Goal: Task Accomplishment & Management: Manage account settings

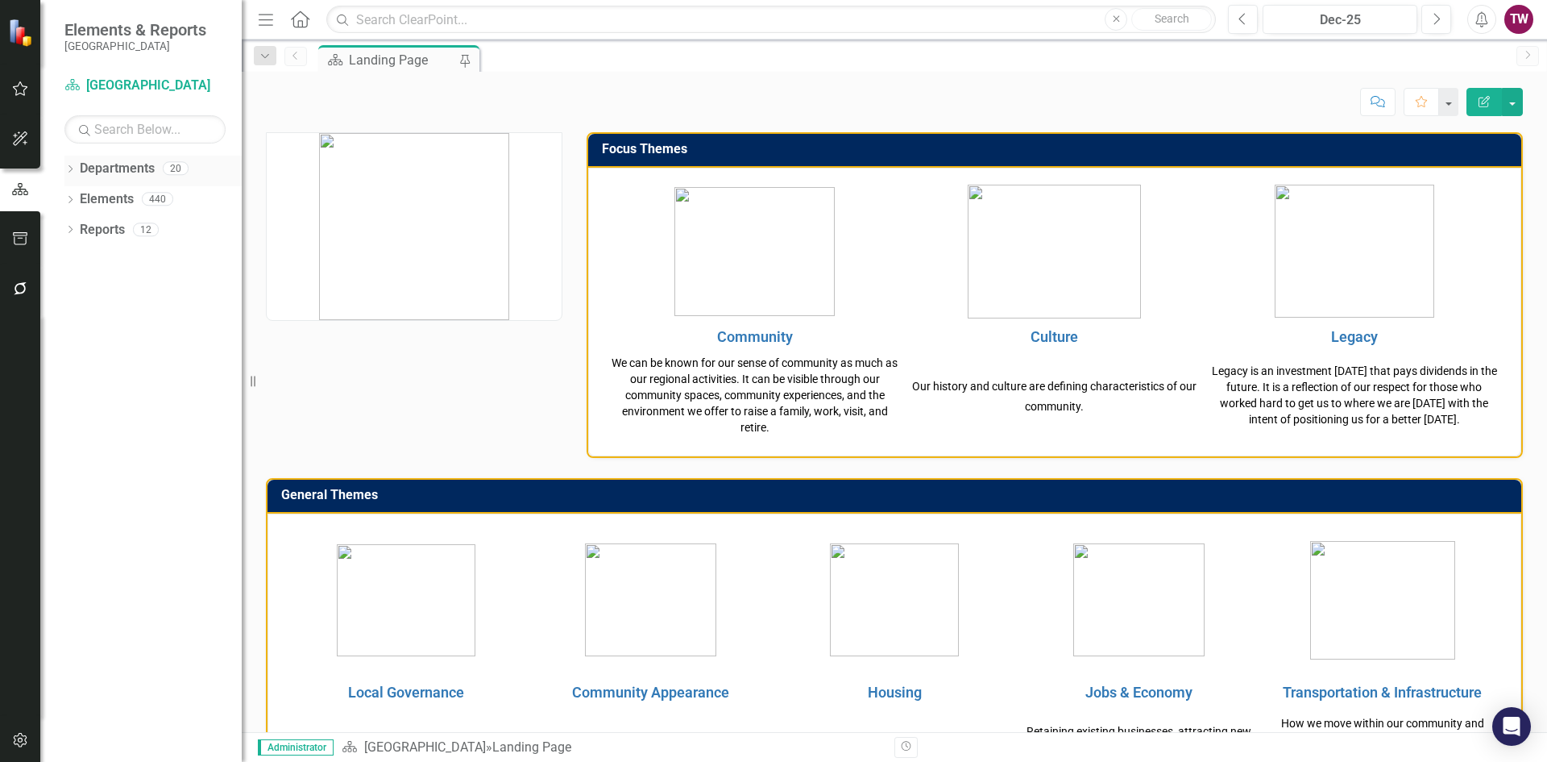
click at [66, 168] on icon "Dropdown" at bounding box center [69, 170] width 11 height 9
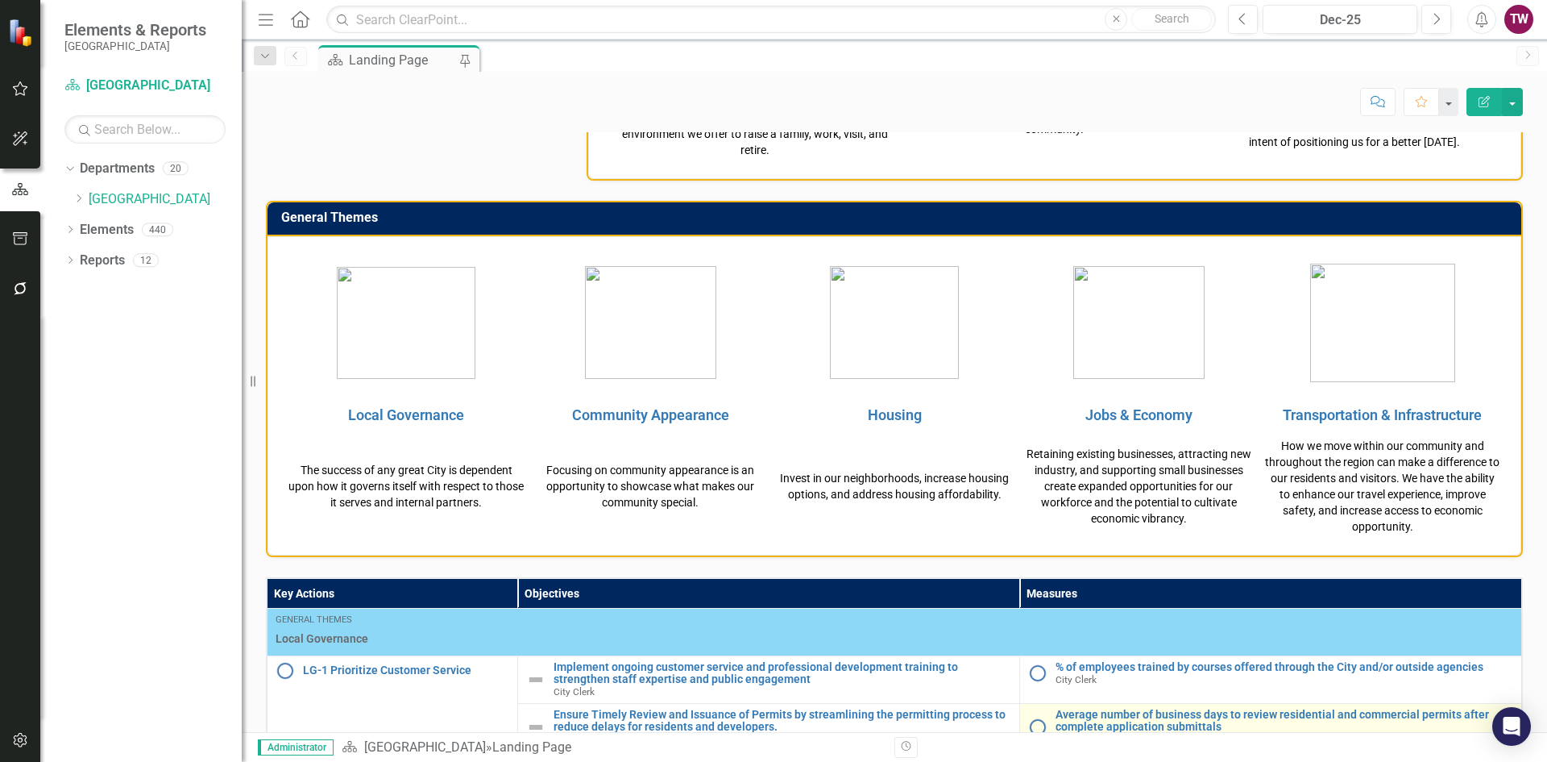
scroll to position [429, 0]
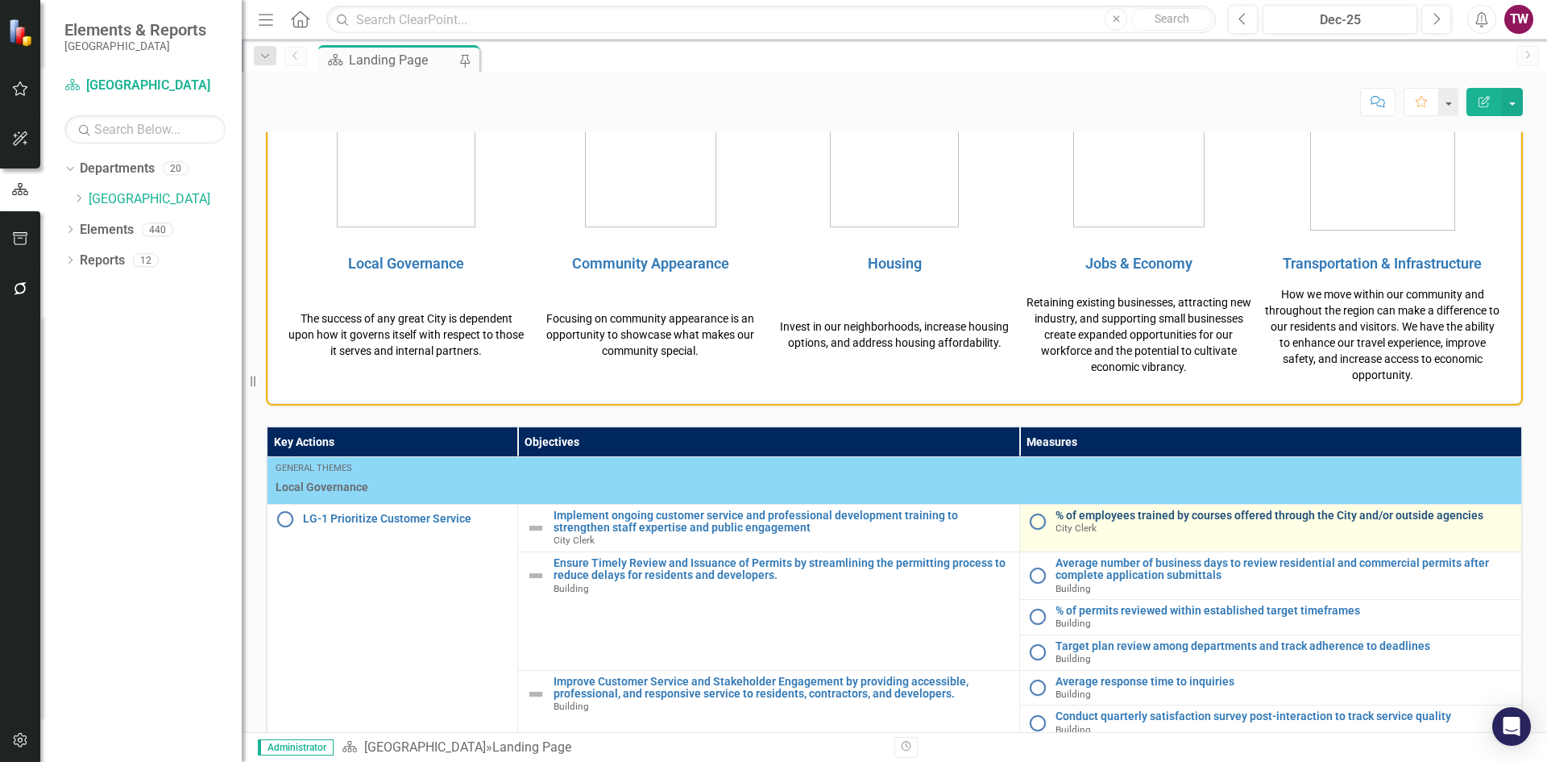
click at [1135, 519] on link "% of employees trained by courses offered through the City and/or outside agenc…" at bounding box center [1285, 515] width 458 height 12
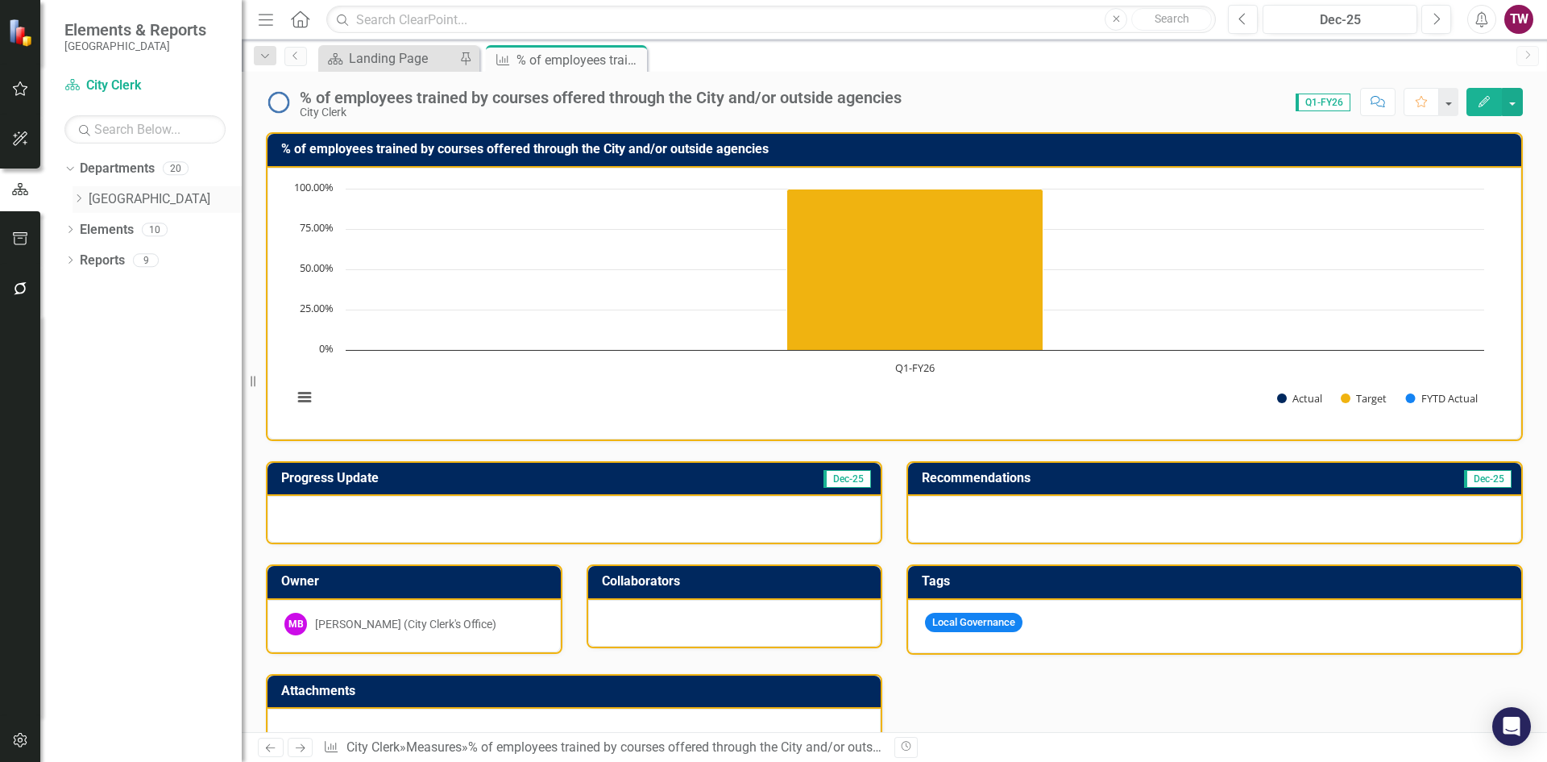
click at [82, 195] on icon "Dropdown" at bounding box center [79, 198] width 12 height 10
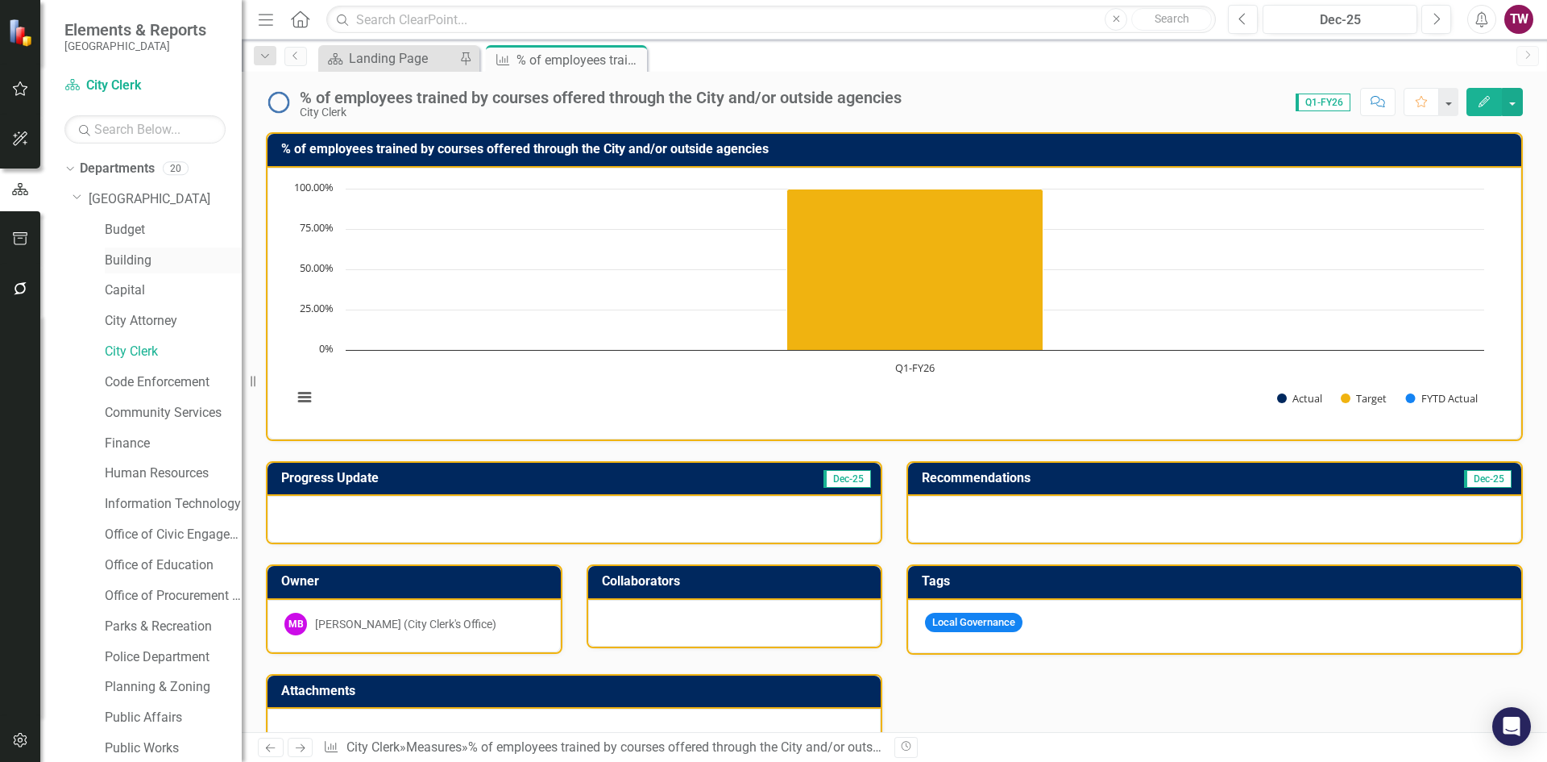
click at [141, 259] on link "Building" at bounding box center [173, 260] width 137 height 19
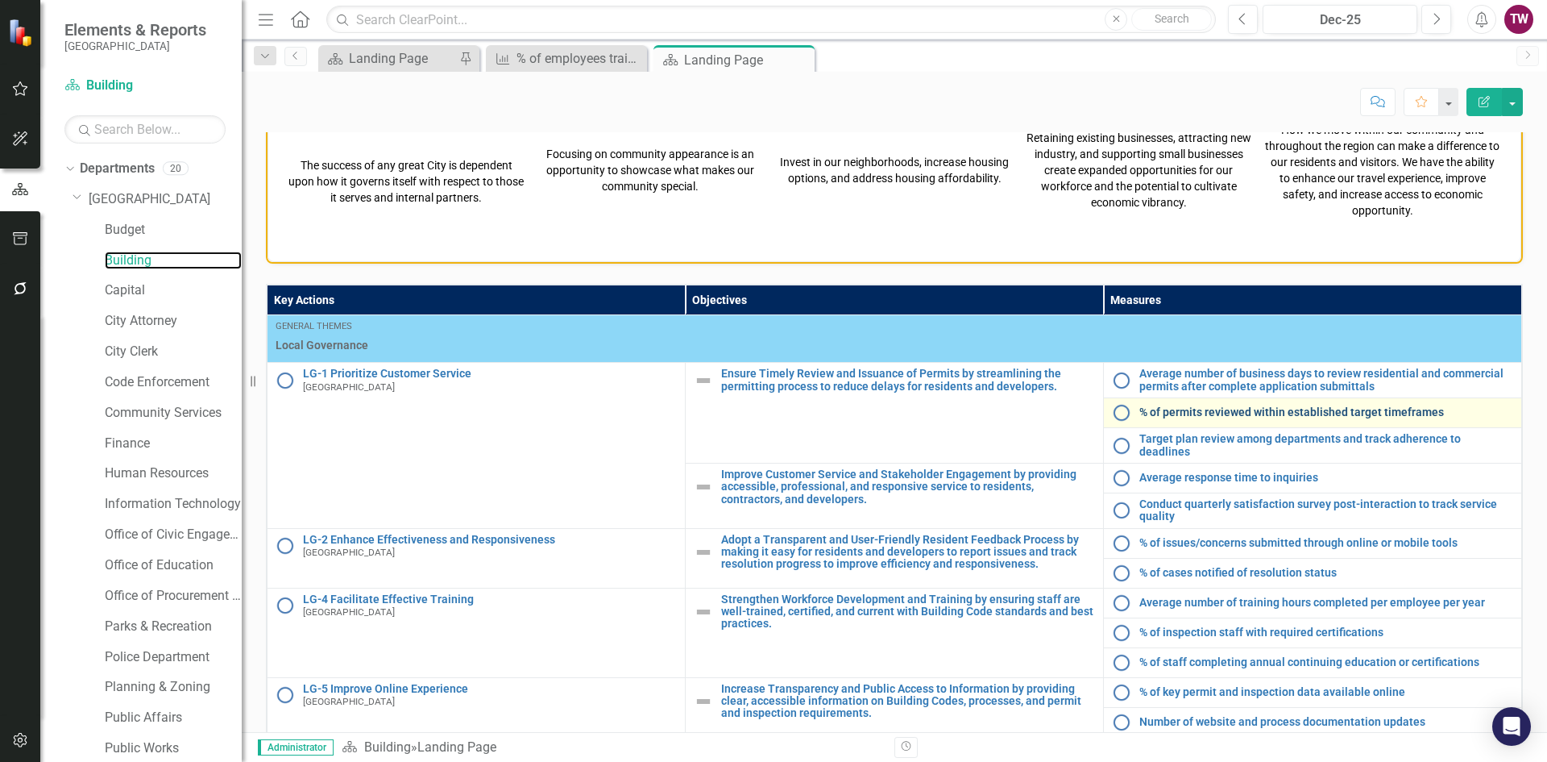
scroll to position [616, 0]
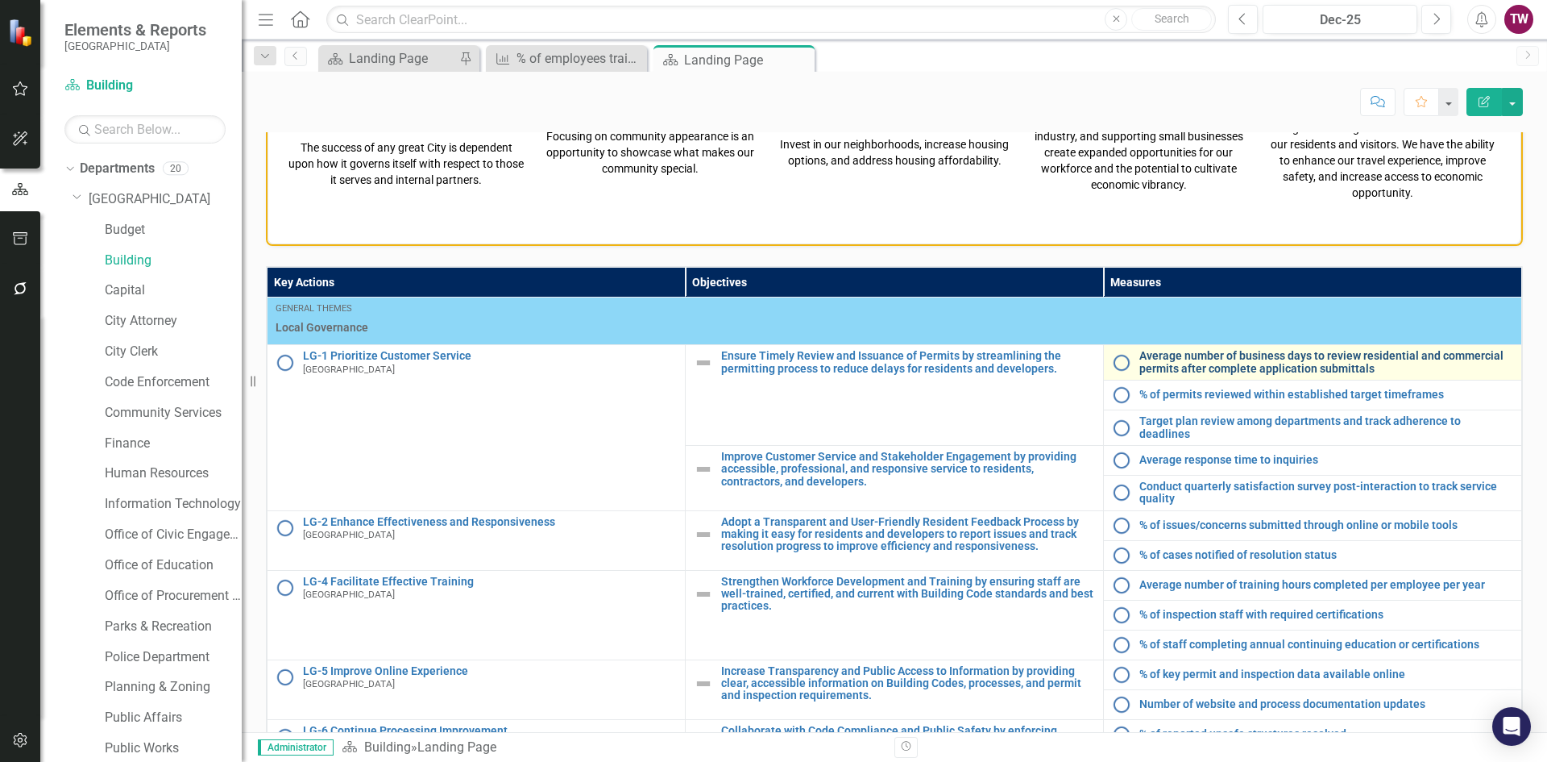
click at [1152, 363] on link "Average number of business days to review residential and commercial permits af…" at bounding box center [1327, 362] width 374 height 25
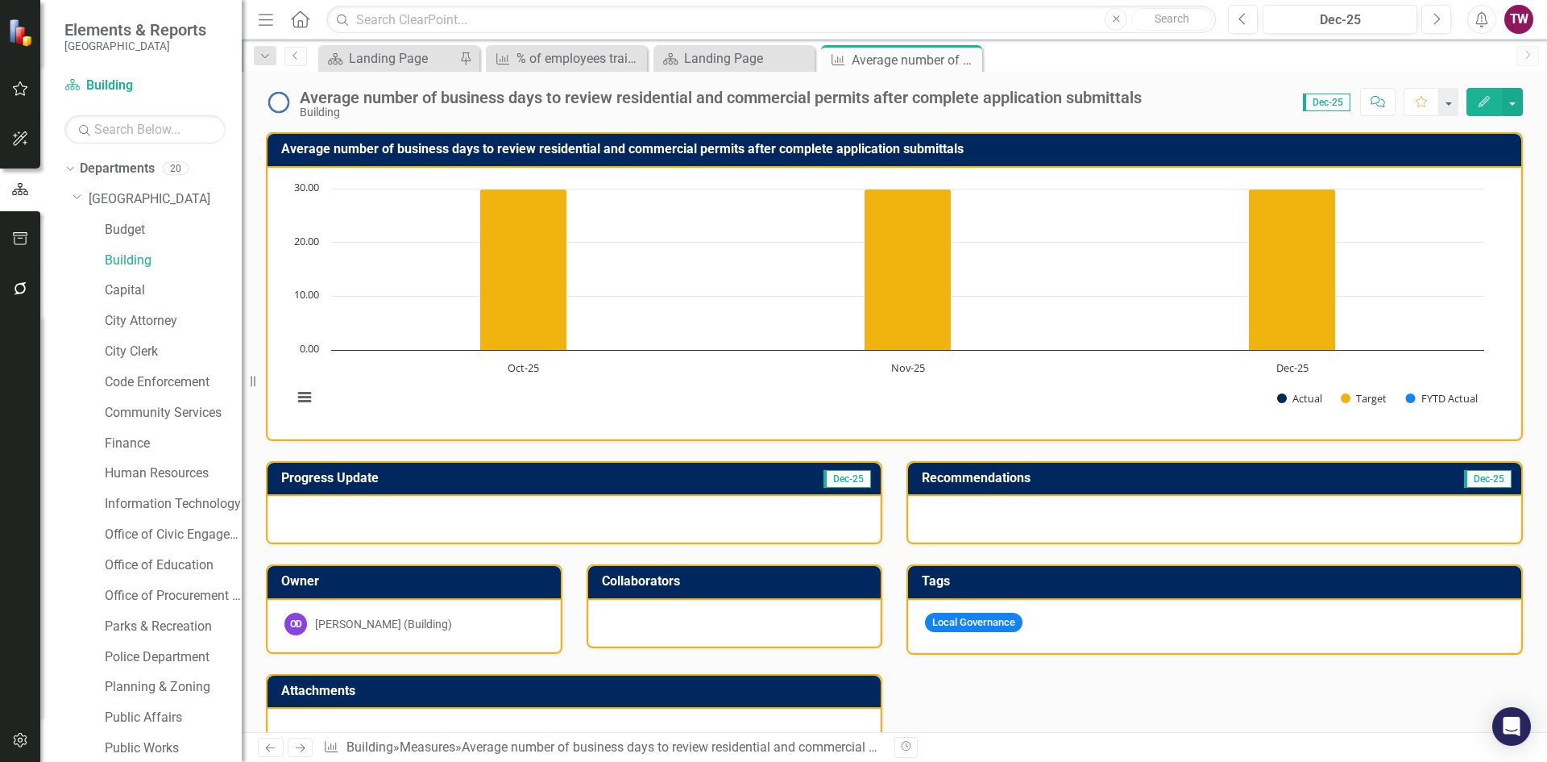
scroll to position [396, 0]
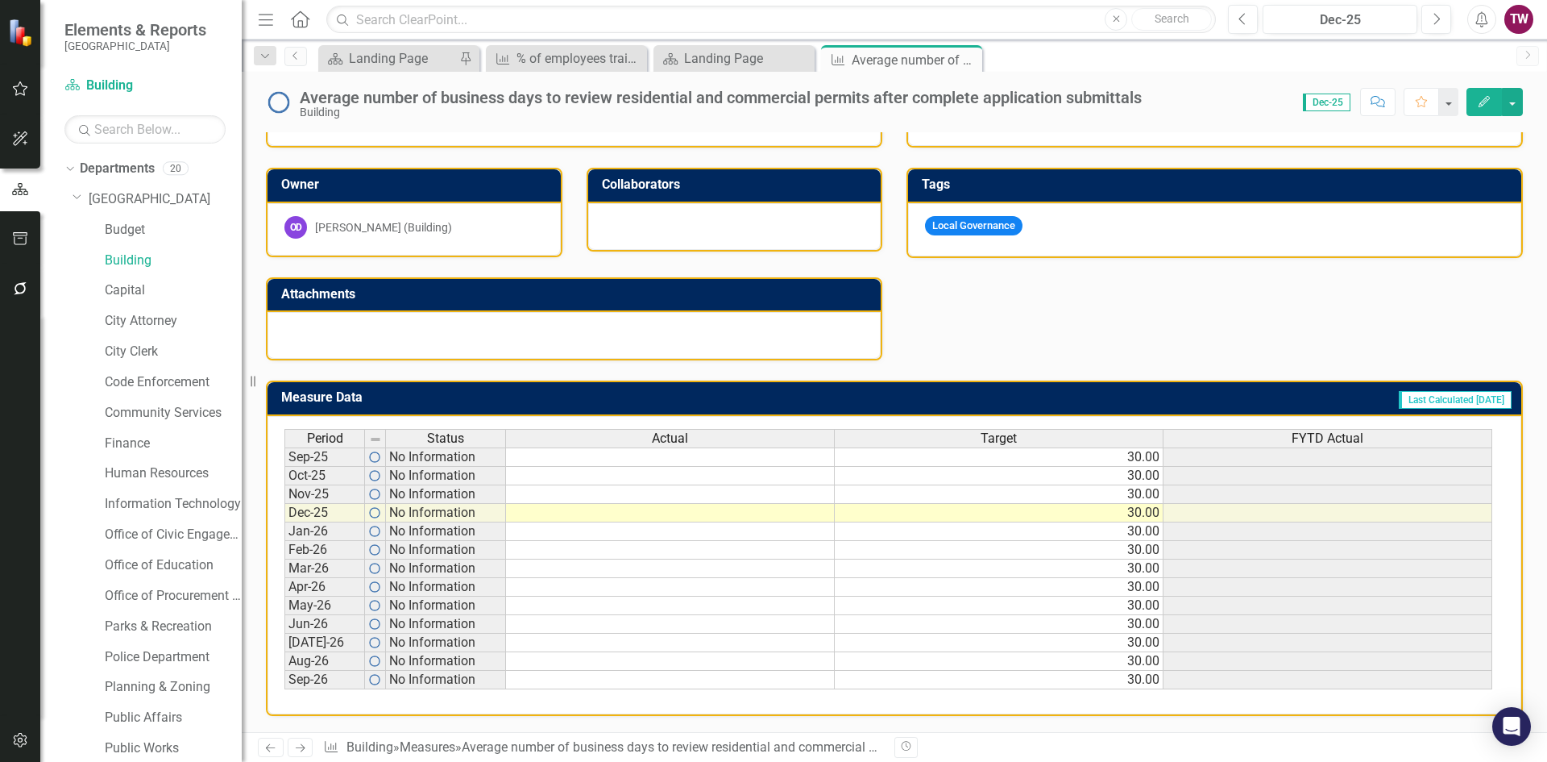
click at [1142, 453] on td "30.00" at bounding box center [999, 456] width 329 height 19
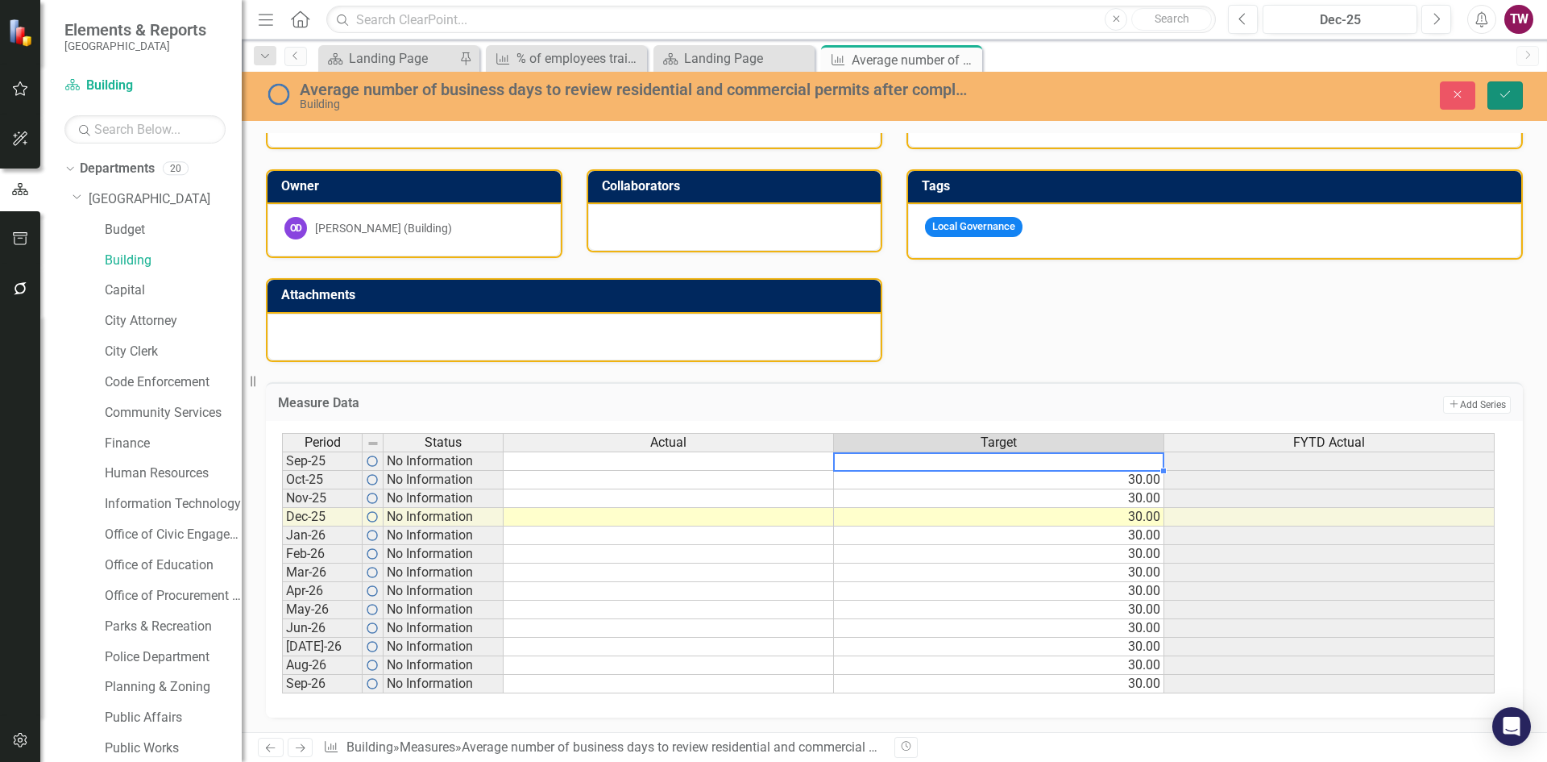
click at [1491, 89] on button "Save" at bounding box center [1505, 95] width 35 height 28
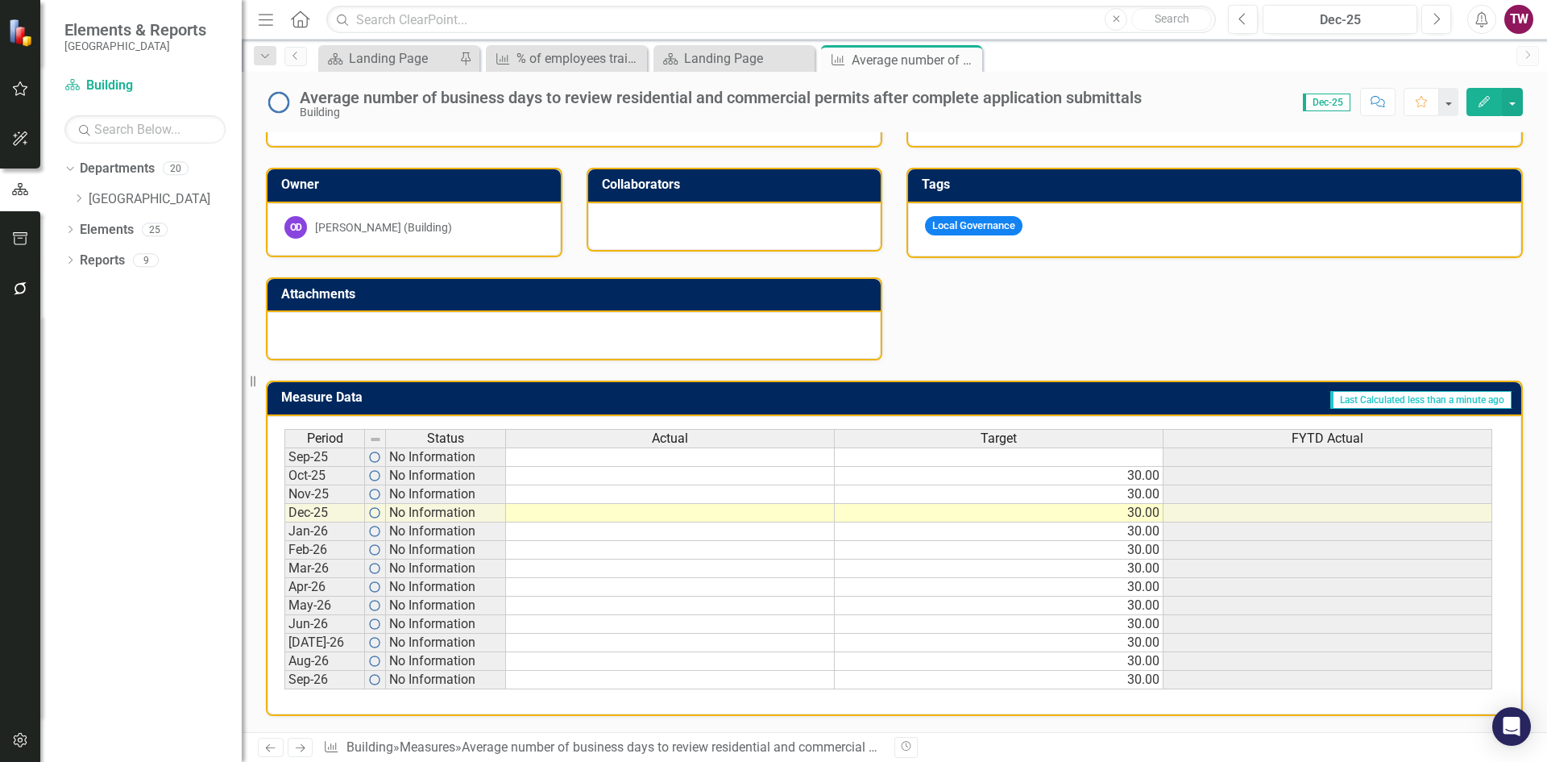
click at [737, 476] on td at bounding box center [670, 476] width 329 height 19
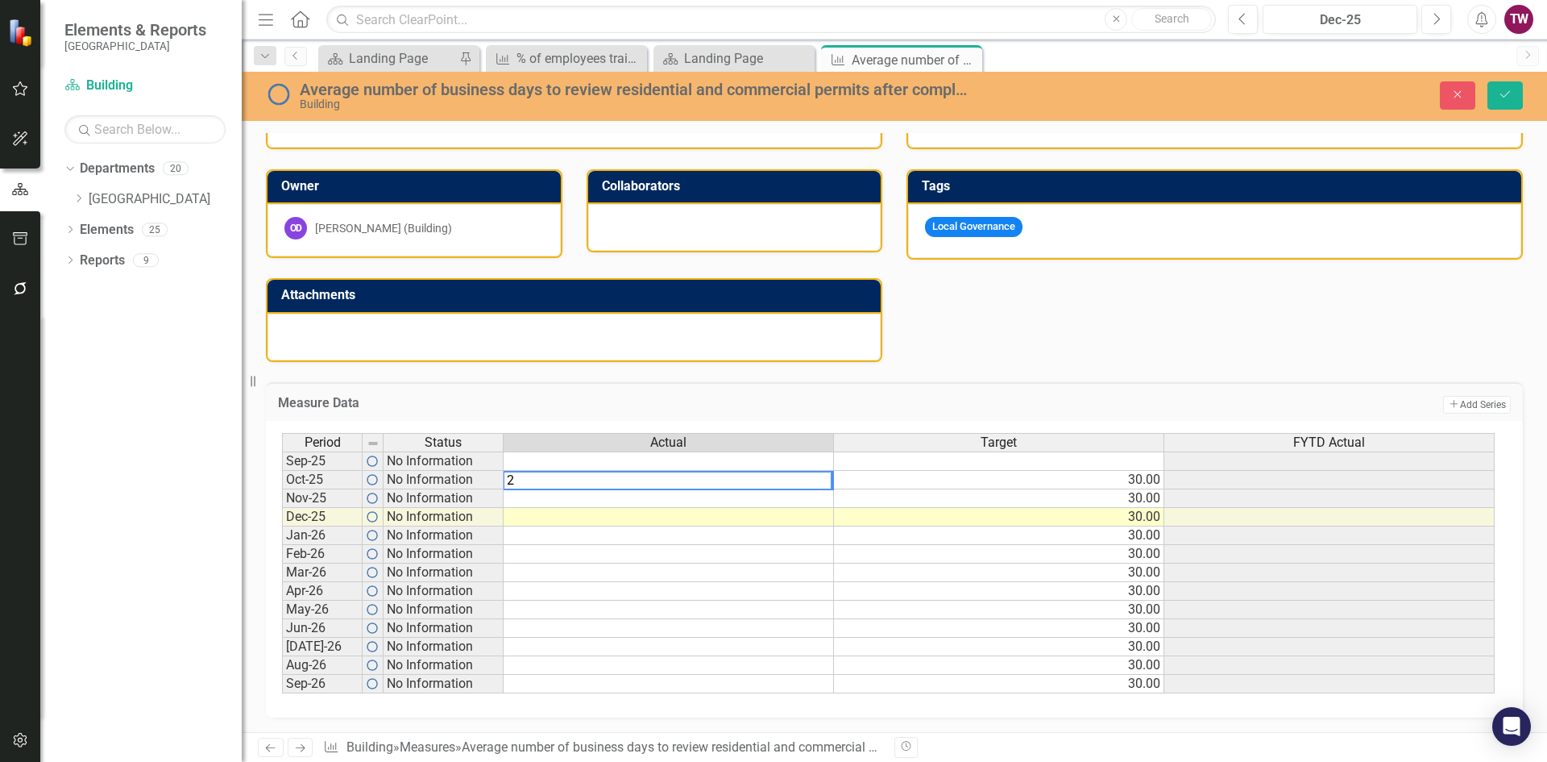
type textarea "2"
click at [730, 496] on td at bounding box center [669, 498] width 330 height 19
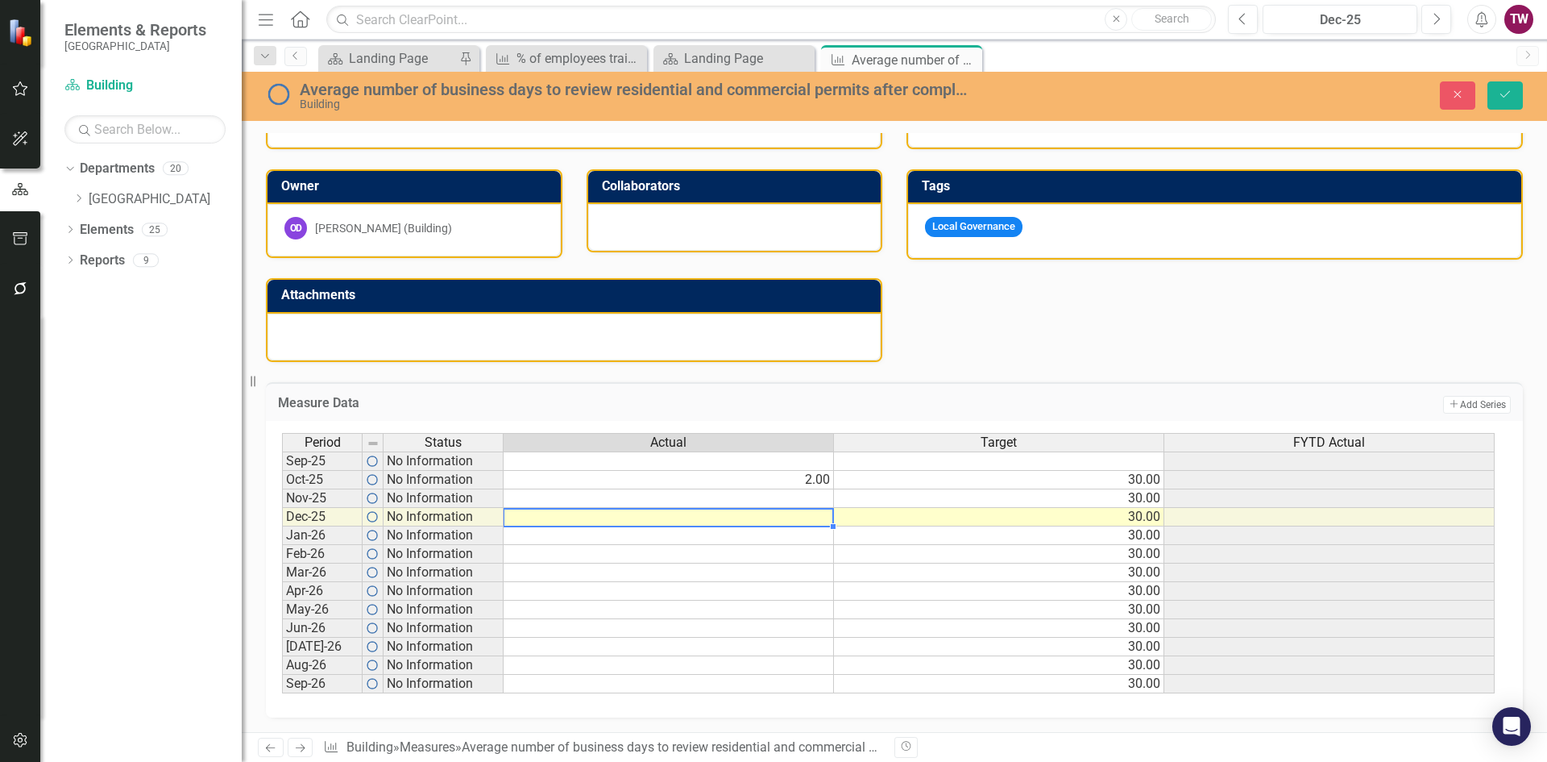
click at [740, 516] on td at bounding box center [669, 517] width 330 height 19
click at [758, 498] on td at bounding box center [669, 498] width 330 height 19
type textarea "5"
click at [282, 582] on div "Period Status Actual Target FYTD Actual Sep-25 No Information Oct-25 No Informa…" at bounding box center [282, 563] width 0 height 260
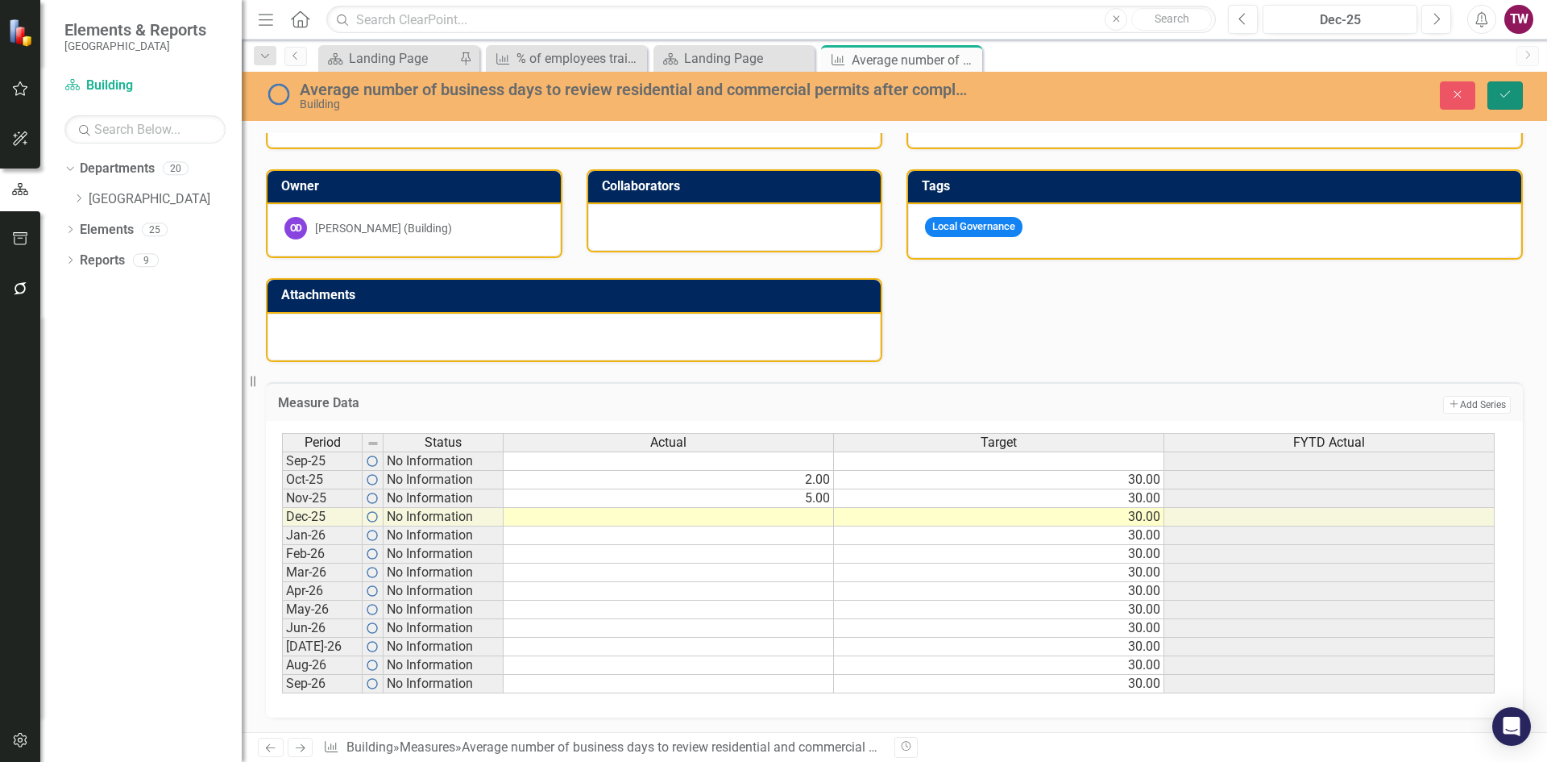
click at [1513, 88] on button "Save" at bounding box center [1505, 95] width 35 height 28
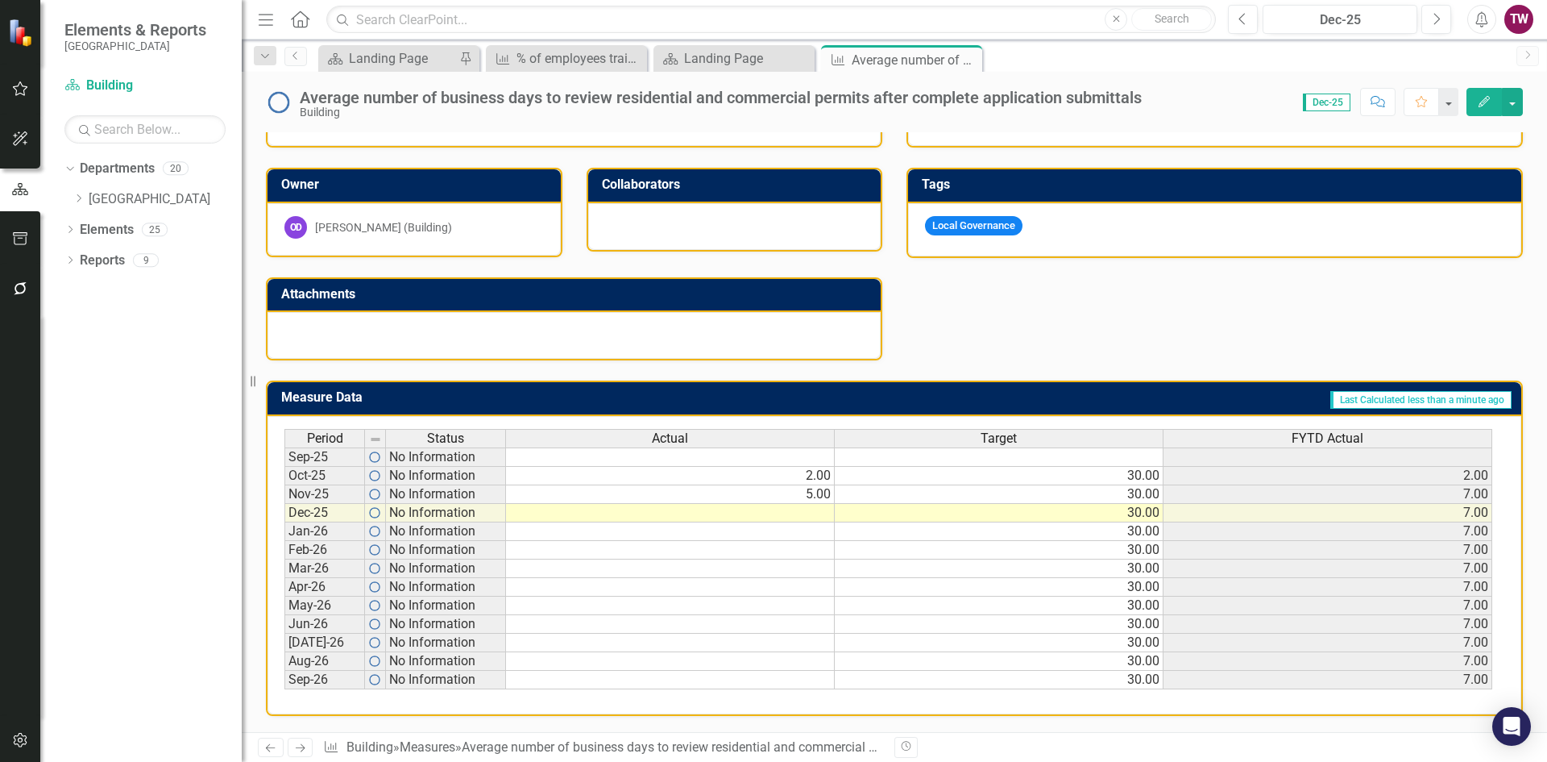
click at [778, 517] on td at bounding box center [670, 513] width 329 height 19
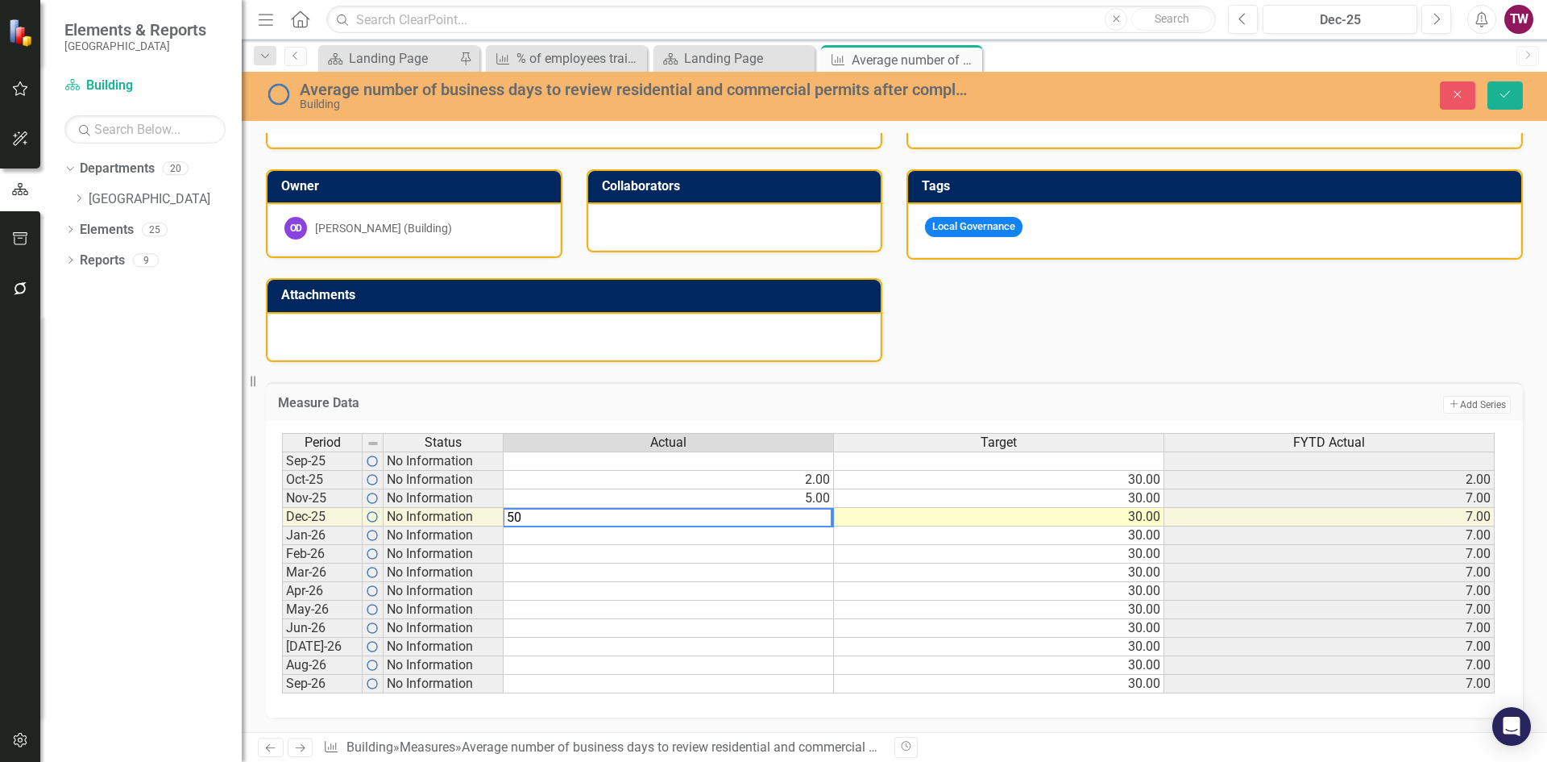
type textarea "50"
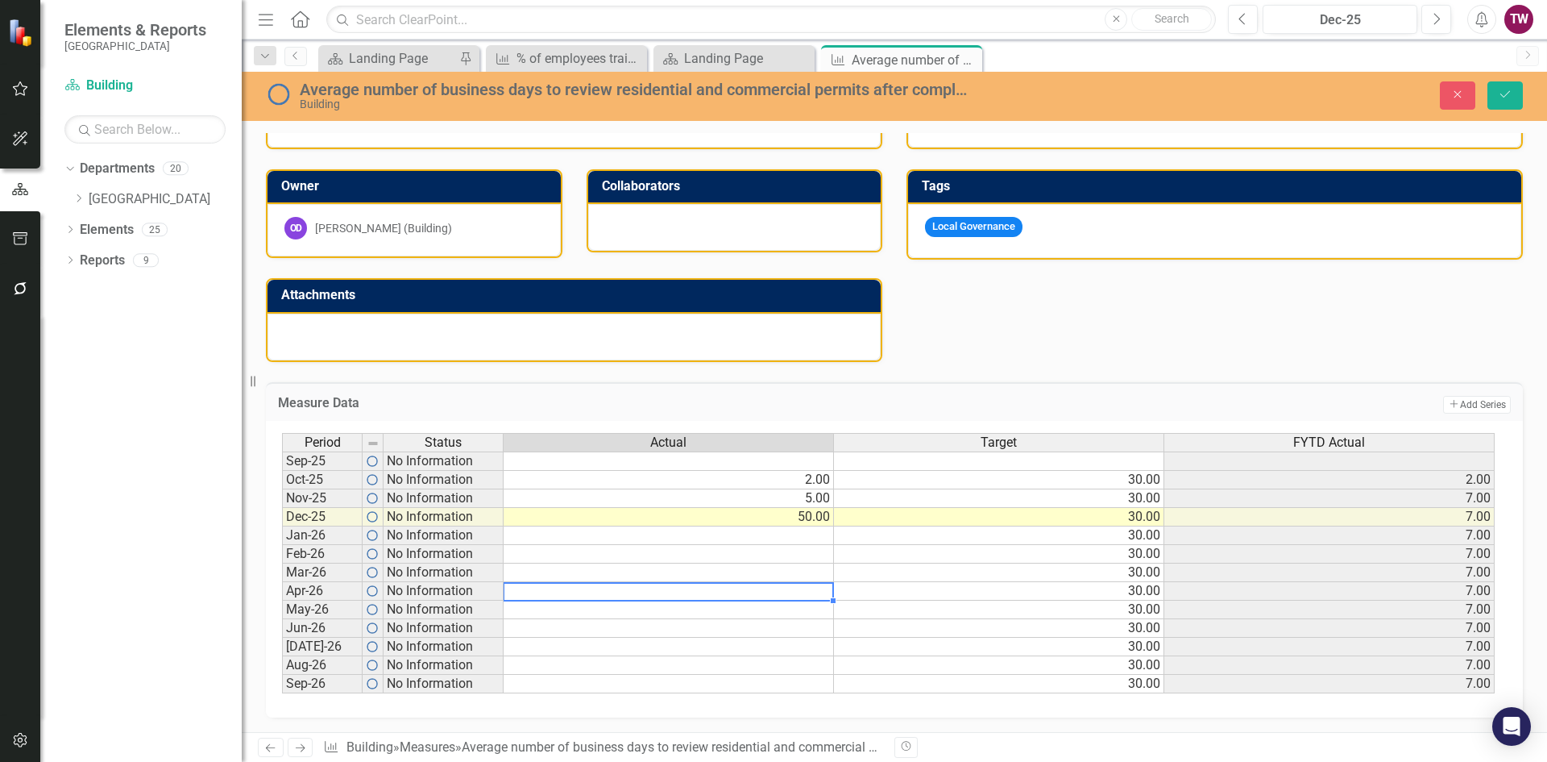
click at [765, 586] on td at bounding box center [669, 591] width 330 height 19
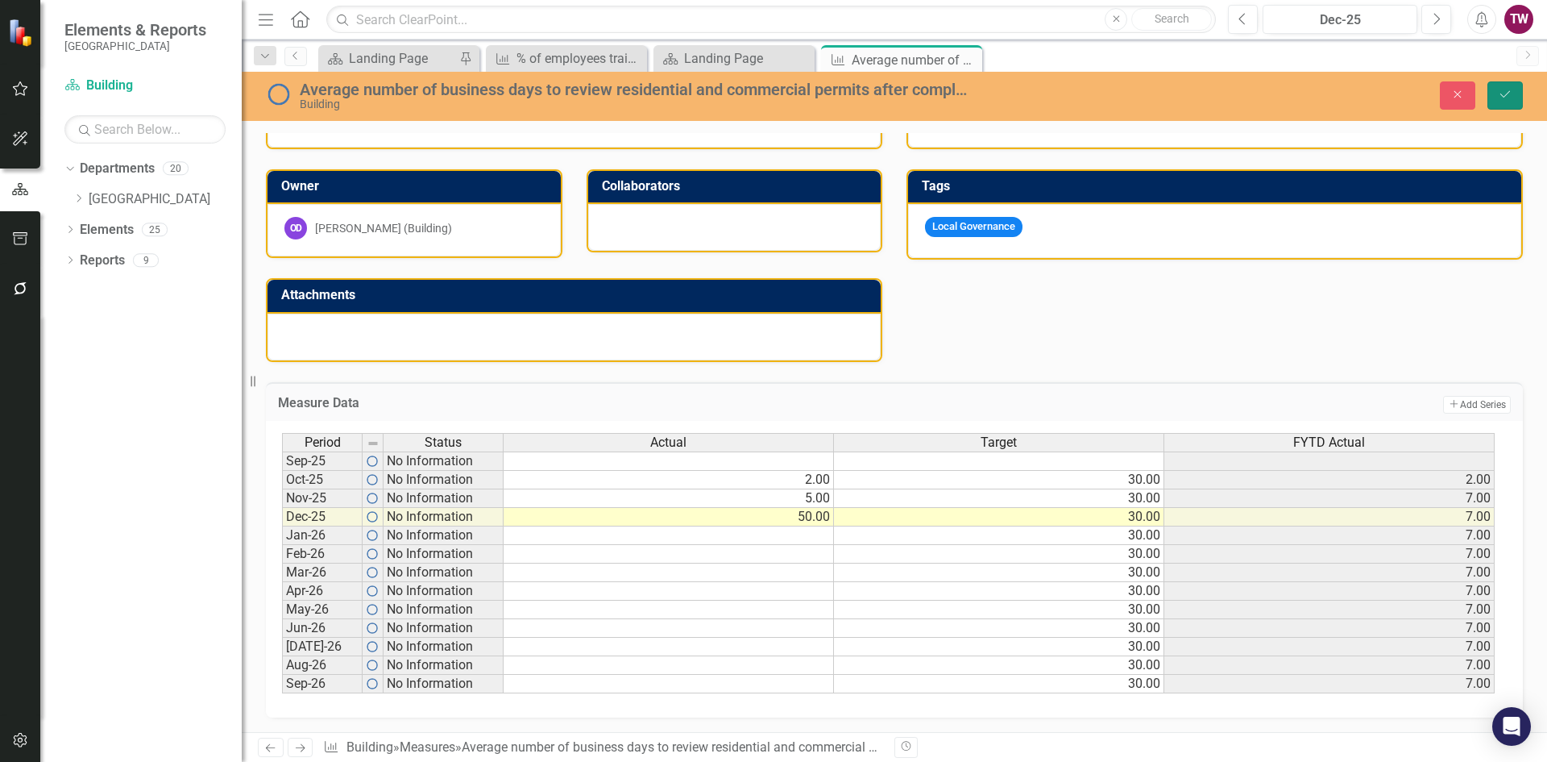
click at [1499, 89] on icon "Save" at bounding box center [1505, 94] width 15 height 11
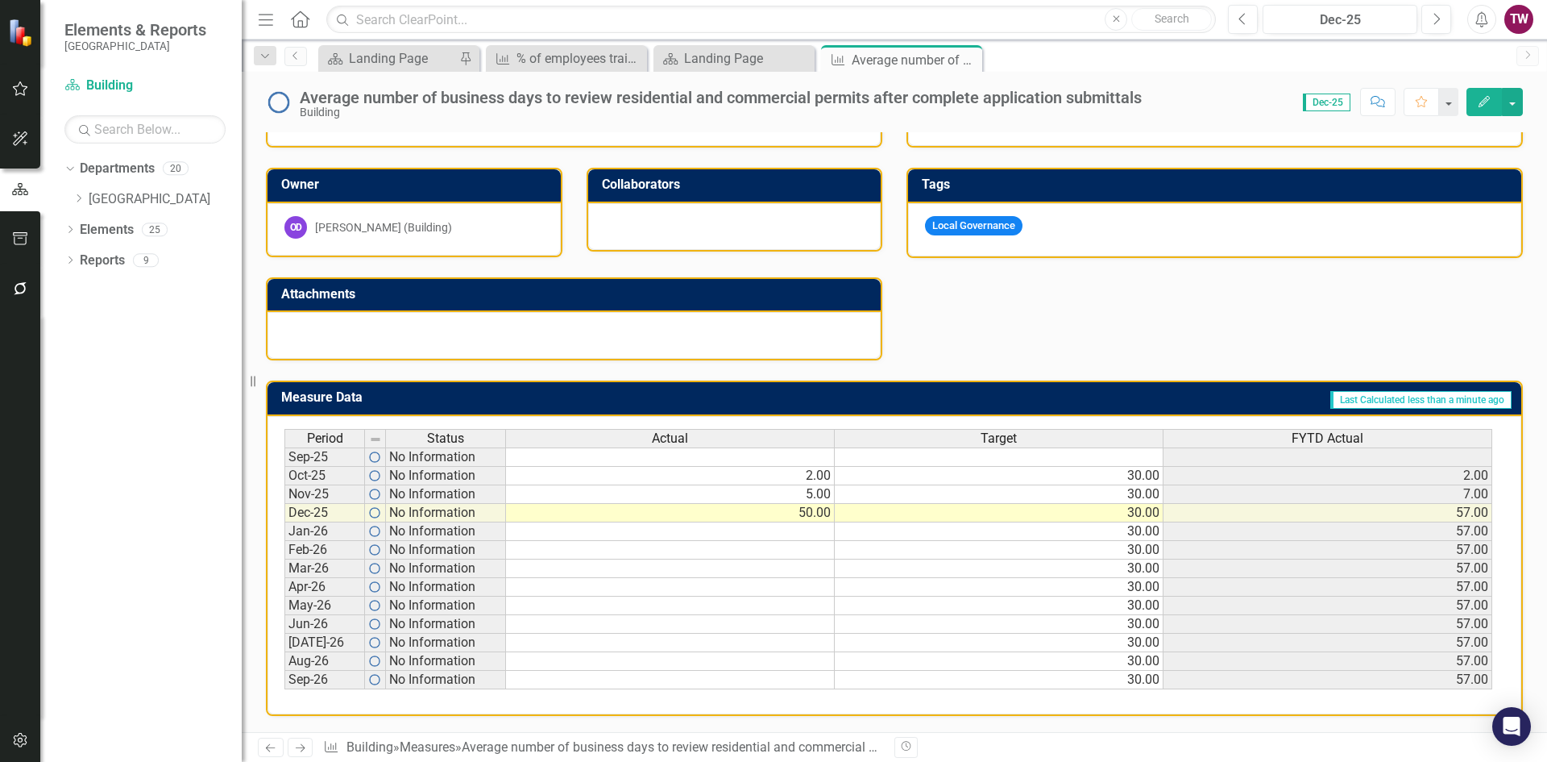
click at [284, 467] on div "Period Status Actual Target FYTD Actual Sep-25 No Information Oct-25 No Informa…" at bounding box center [284, 559] width 0 height 260
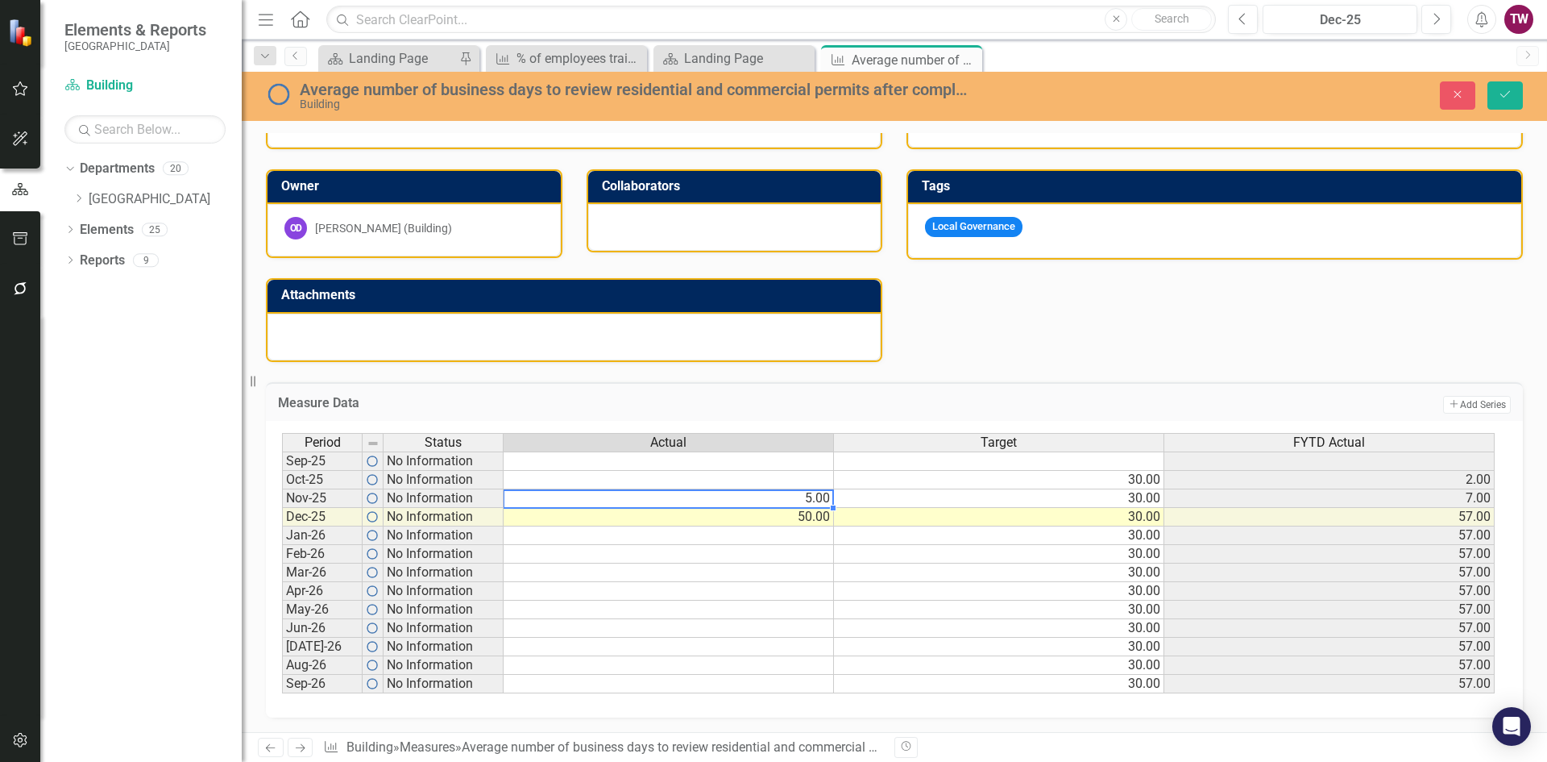
click at [770, 504] on td "5.00" at bounding box center [669, 498] width 330 height 19
click at [769, 518] on td "50.00" at bounding box center [669, 517] width 330 height 19
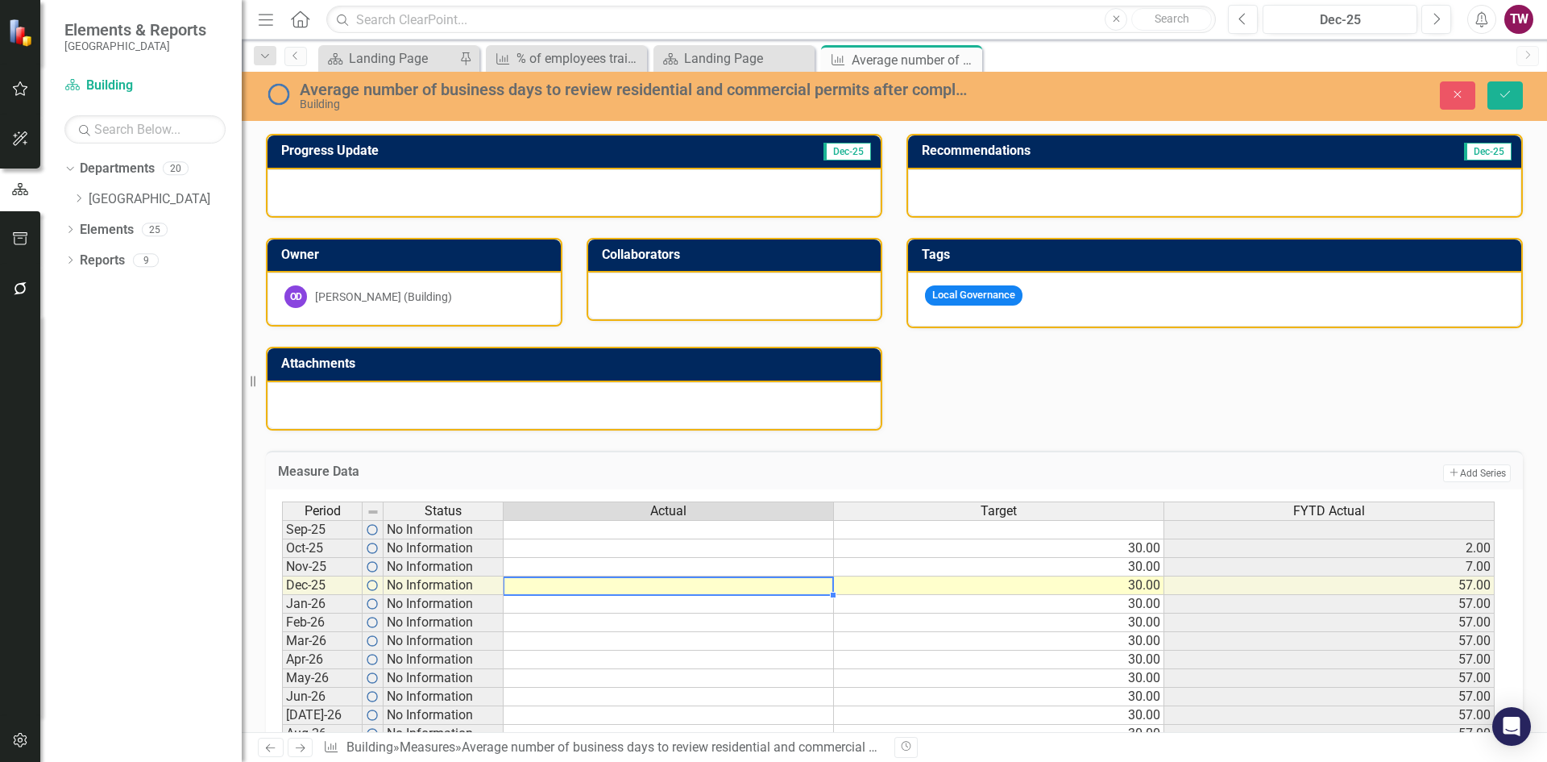
scroll to position [235, 0]
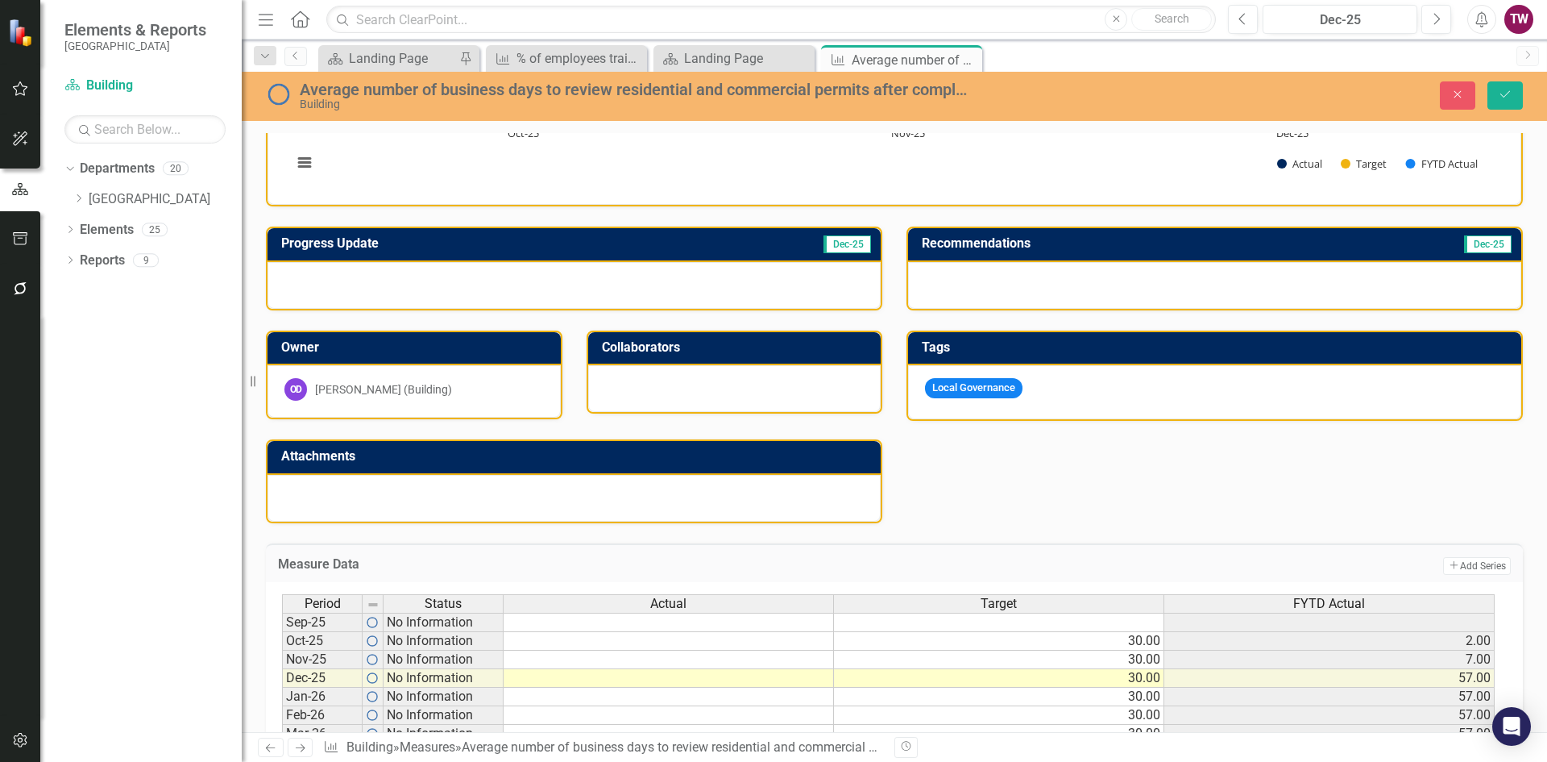
click at [446, 279] on div at bounding box center [574, 285] width 613 height 47
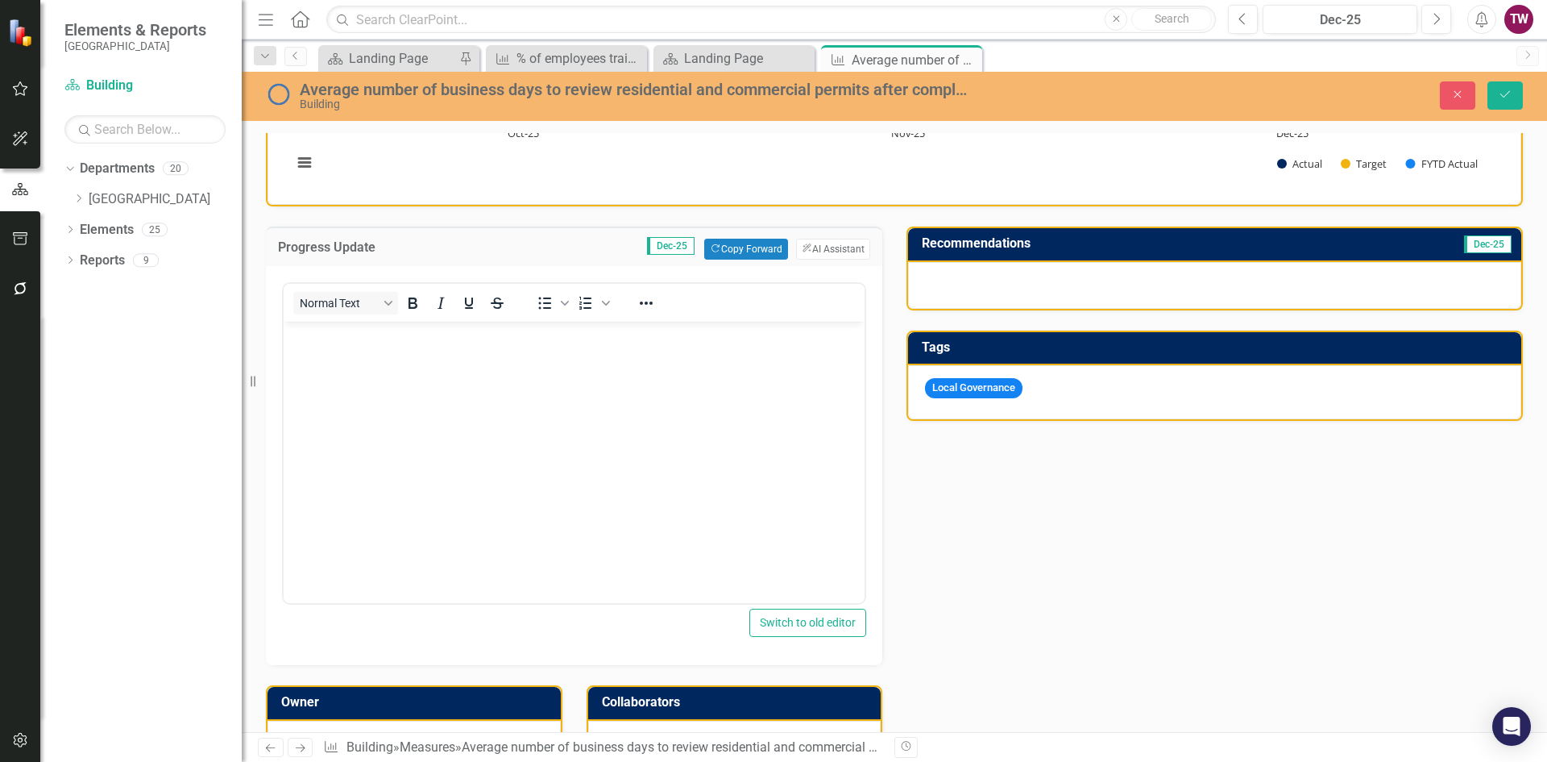
scroll to position [0, 0]
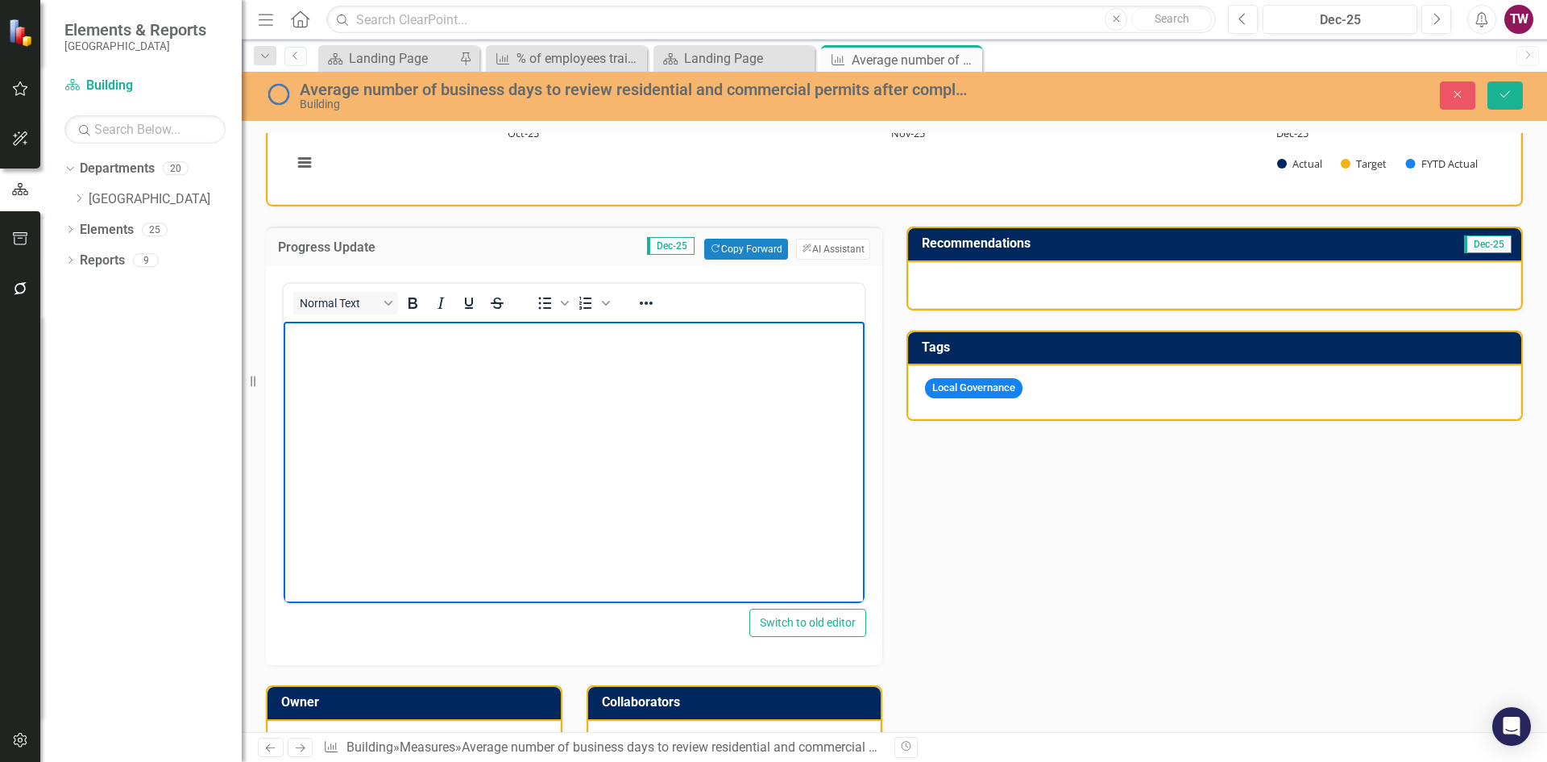
click at [363, 372] on body "Rich Text Area. Press ALT-0 for help." at bounding box center [574, 443] width 581 height 242
drag, startPoint x: 301, startPoint y: 335, endPoint x: 263, endPoint y: 335, distance: 38.7
click at [284, 335] on html "hkjkkjjk" at bounding box center [574, 443] width 581 height 242
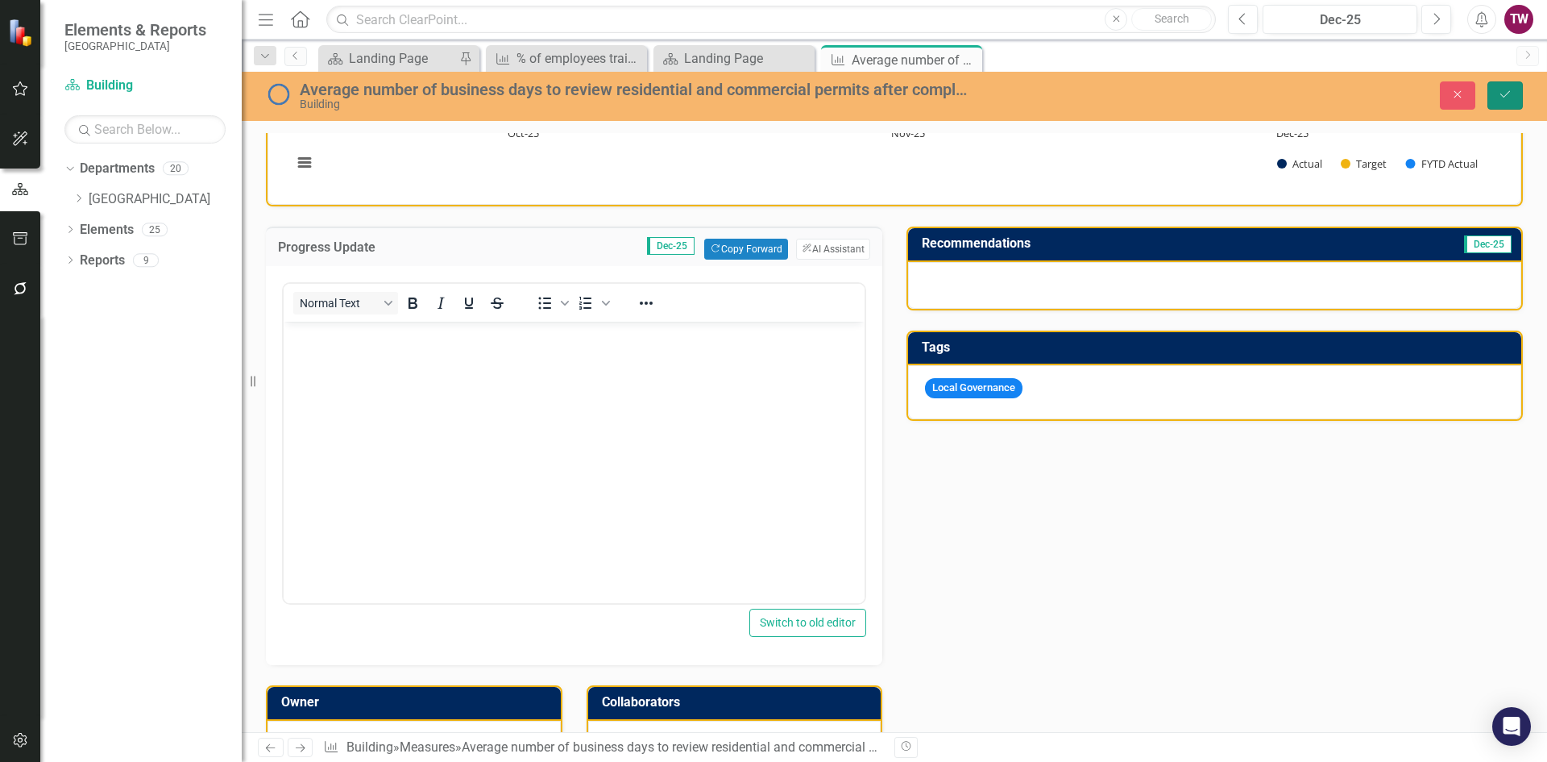
click at [1508, 94] on icon "Save" at bounding box center [1505, 94] width 15 height 11
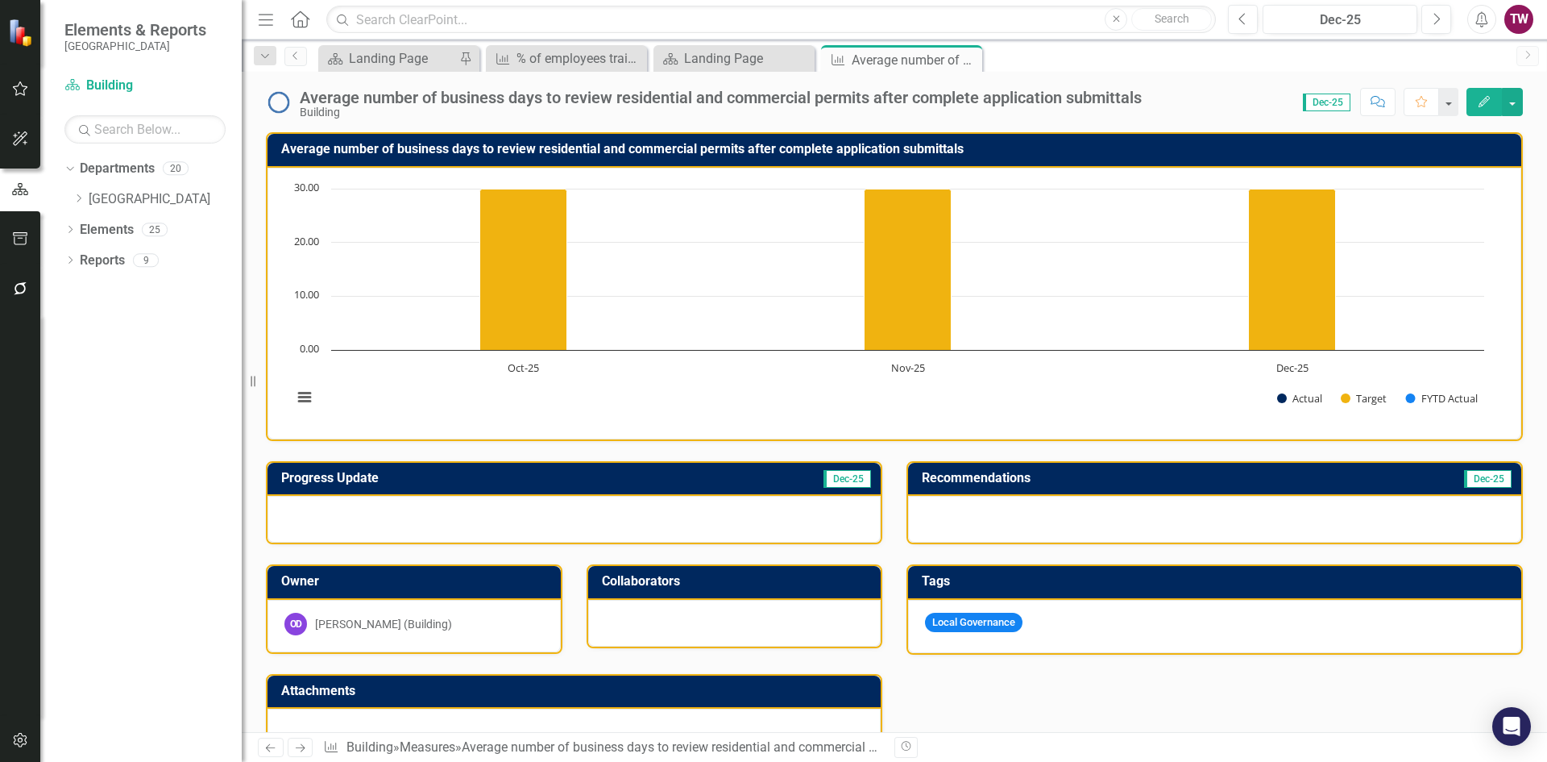
scroll to position [396, 0]
